Goal: Information Seeking & Learning: Learn about a topic

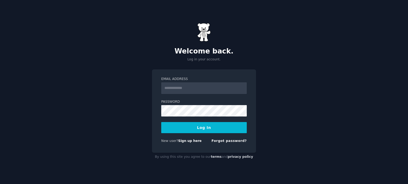
click at [184, 82] on div "Email Address" at bounding box center [203, 85] width 85 height 17
click at [184, 92] on input "Email Address" at bounding box center [203, 89] width 85 height 12
type input "**********"
click at [203, 129] on button "Log In" at bounding box center [203, 127] width 85 height 11
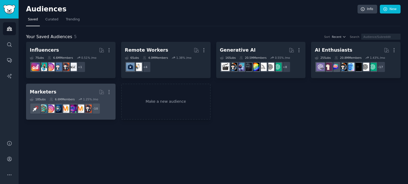
click at [72, 92] on h2 "Marketers More" at bounding box center [71, 92] width 82 height 9
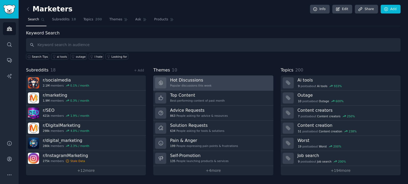
click at [232, 82] on link "Hot Discussions Popular discussions this week" at bounding box center [213, 83] width 120 height 15
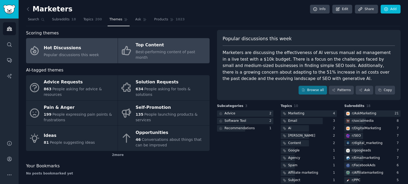
click at [165, 52] on span "Best-performing content of past month" at bounding box center [165, 55] width 59 height 10
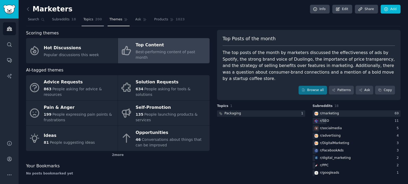
click at [86, 21] on span "Topics" at bounding box center [88, 19] width 10 height 5
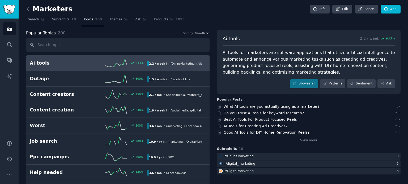
click at [82, 63] on h2 "Ai tools" at bounding box center [59, 63] width 59 height 7
click at [259, 120] on link "Best AI Tools For Product Focused Reels" at bounding box center [259, 120] width 73 height 4
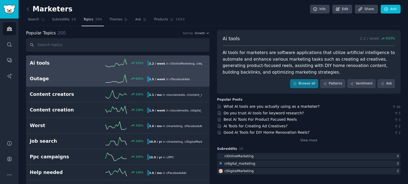
click at [111, 74] on link "Outage 600 % 1.5 / week in r/ FacebookAds" at bounding box center [117, 79] width 183 height 16
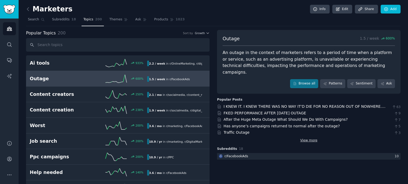
click at [305, 139] on link "View more" at bounding box center [308, 141] width 17 height 5
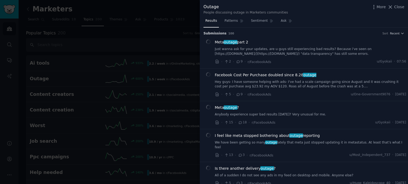
click at [401, 7] on span "Close" at bounding box center [399, 7] width 10 height 6
click at [395, 6] on link "Add" at bounding box center [390, 9] width 20 height 9
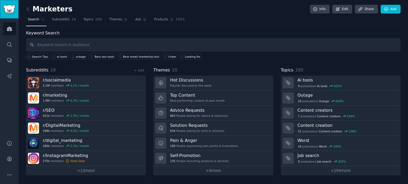
click at [16, 14] on link "Sidebar" at bounding box center [9, 9] width 19 height 19
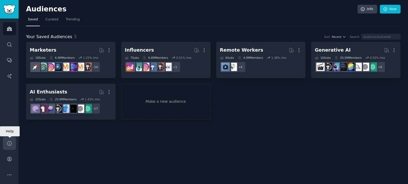
click at [7, 144] on icon "Sidebar" at bounding box center [9, 143] width 4 height 4
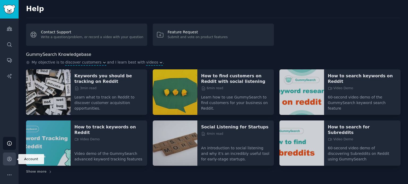
click at [10, 157] on icon "Sidebar" at bounding box center [10, 160] width 6 height 6
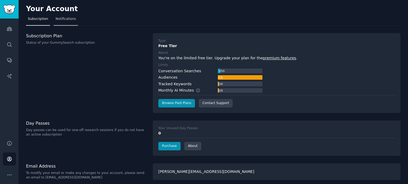
click at [64, 19] on span "Notifications" at bounding box center [65, 19] width 20 height 5
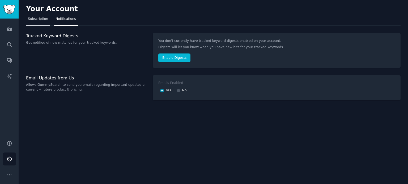
click at [41, 18] on span "Subscription" at bounding box center [38, 19] width 20 height 5
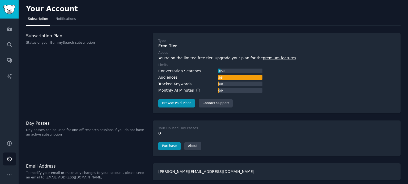
scroll to position [3, 0]
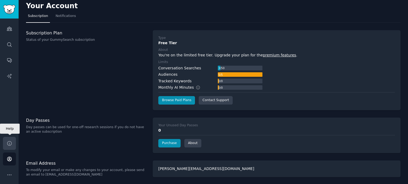
click at [10, 143] on icon "Sidebar" at bounding box center [10, 144] width 6 height 6
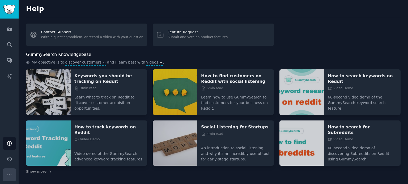
click at [10, 174] on icon "Sidebar" at bounding box center [10, 175] width 6 height 6
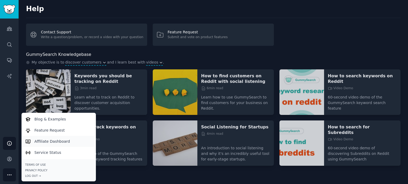
click at [54, 142] on p "Affiliate Dashboard" at bounding box center [52, 142] width 36 height 6
click at [91, 51] on div "GummySearch Knowledgebase" at bounding box center [213, 54] width 374 height 7
